Goal: Task Accomplishment & Management: Understand process/instructions

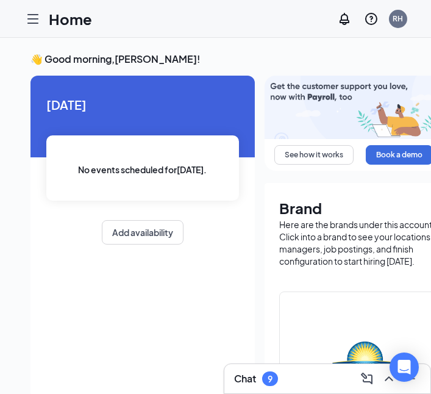
click at [33, 27] on div at bounding box center [33, 19] width 24 height 24
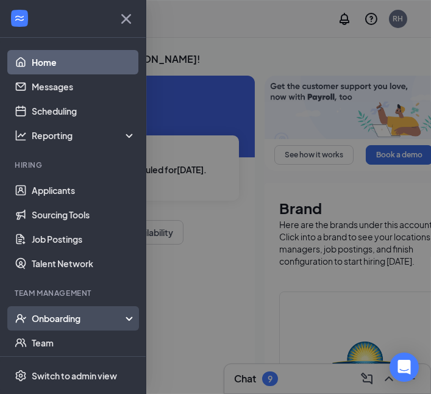
click at [34, 316] on div "Onboarding" at bounding box center [79, 318] width 94 height 12
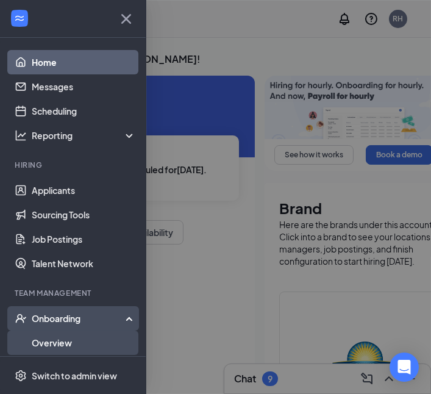
click at [34, 347] on link "Overview" at bounding box center [84, 342] width 104 height 24
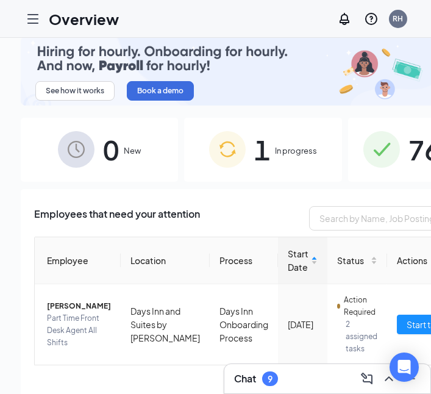
scroll to position [16, 0]
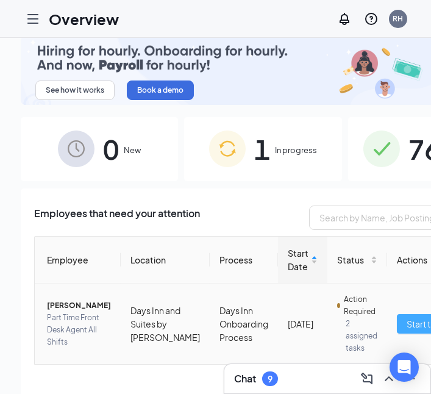
click at [406, 325] on span "Start tasks" at bounding box center [427, 323] width 42 height 13
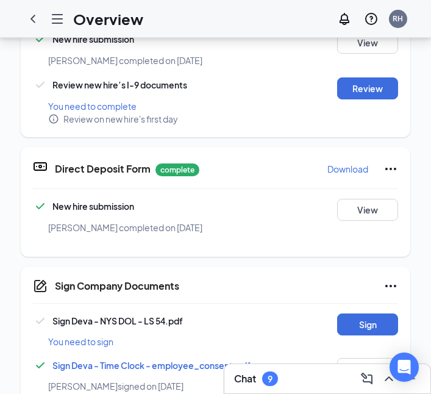
scroll to position [58, 0]
